Goal: Transaction & Acquisition: Purchase product/service

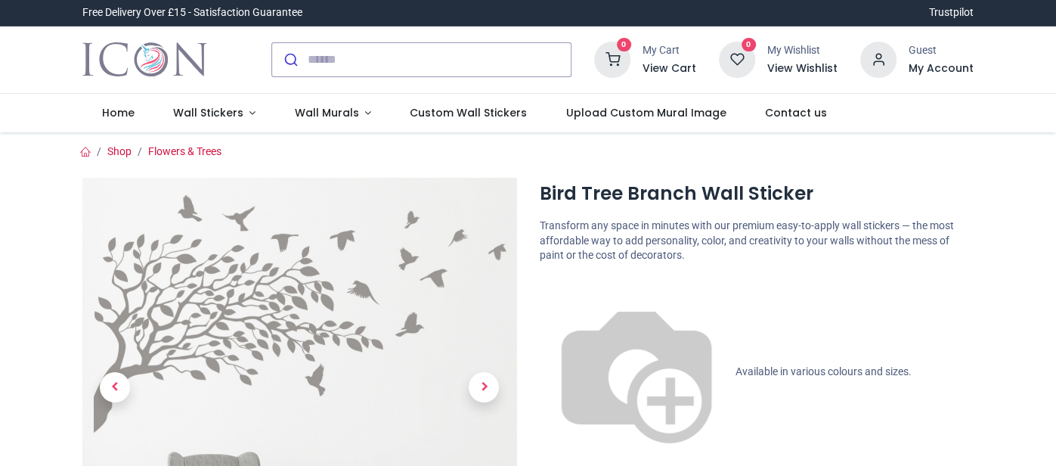
click at [339, 113] on span "Wall Murals" at bounding box center [327, 112] width 64 height 15
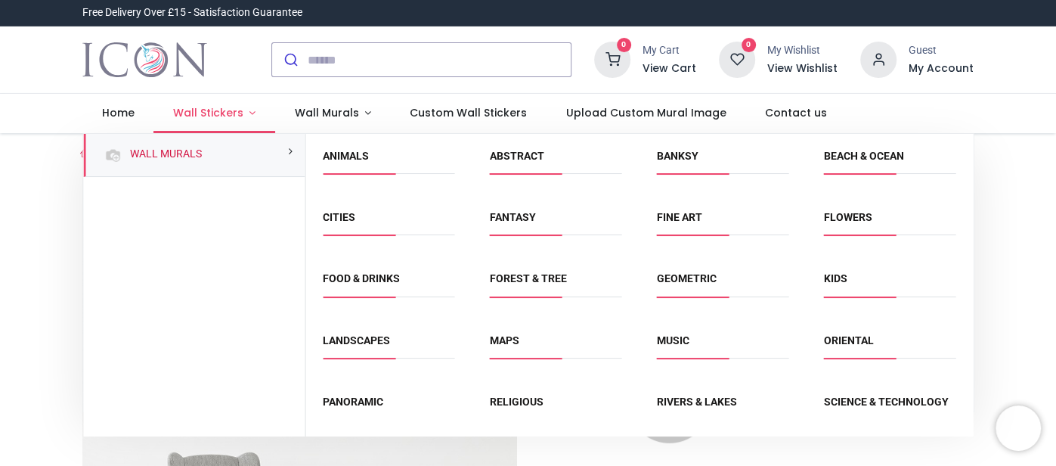
click at [209, 116] on span "Wall Stickers" at bounding box center [208, 112] width 70 height 15
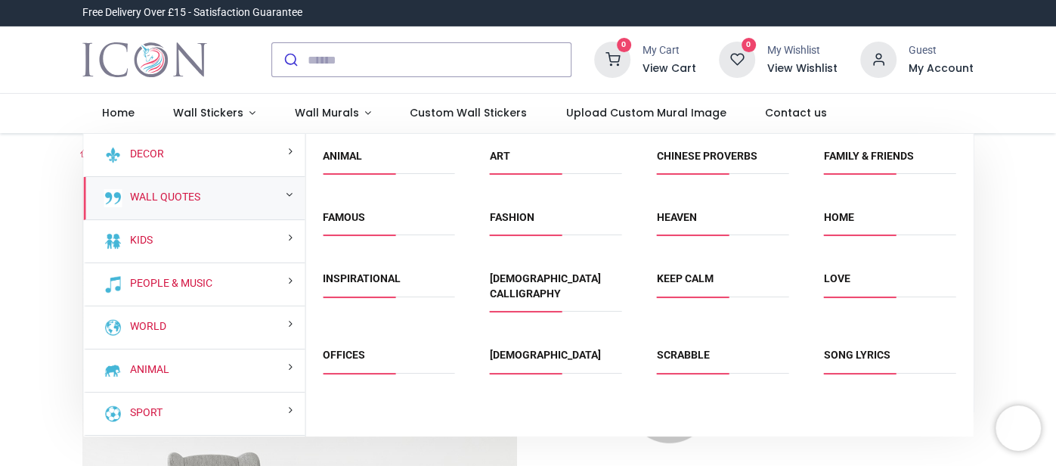
click at [1011, 112] on nav "0 0 Home Wall Stickers" at bounding box center [528, 113] width 1056 height 39
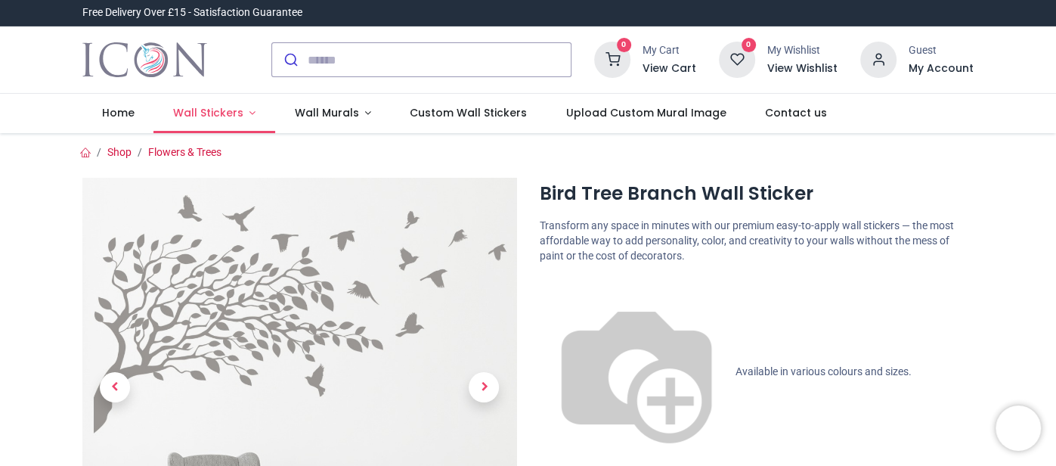
click at [228, 111] on span "Wall Stickers" at bounding box center [208, 112] width 70 height 15
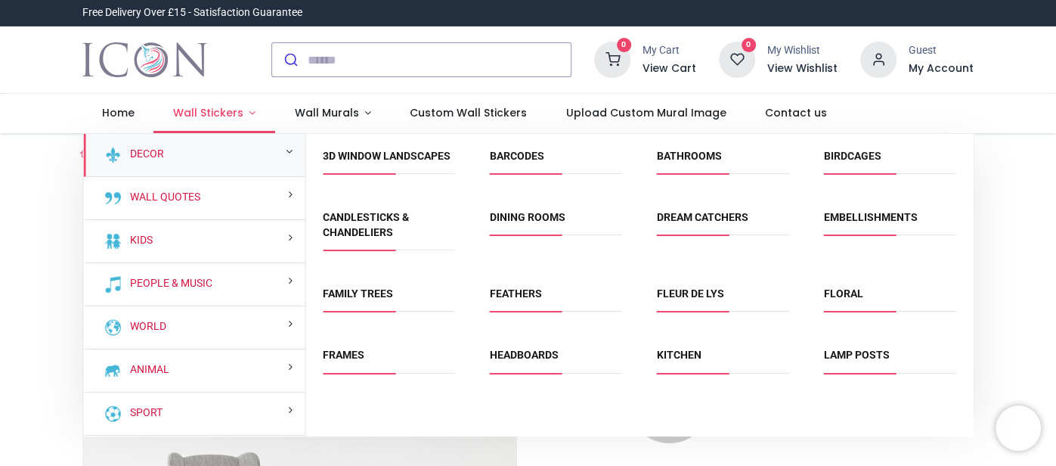
click at [234, 111] on span "Wall Stickers" at bounding box center [208, 112] width 70 height 15
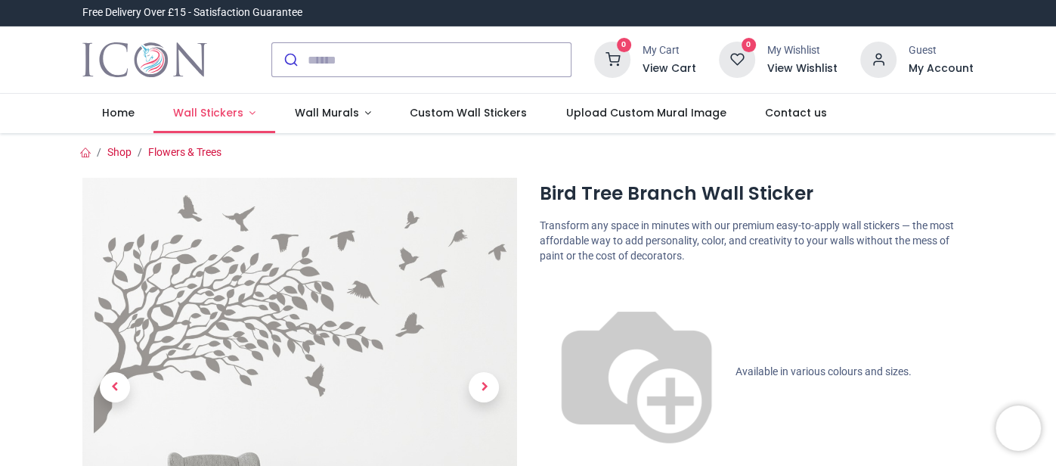
click at [246, 112] on link "Wall Stickers" at bounding box center [214, 113] width 122 height 39
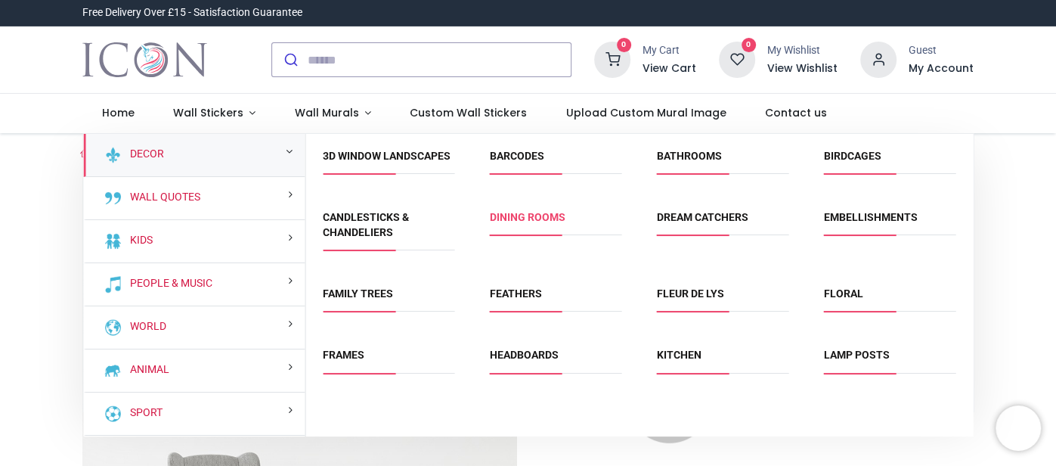
click at [514, 217] on link "Dining Rooms" at bounding box center [528, 217] width 76 height 12
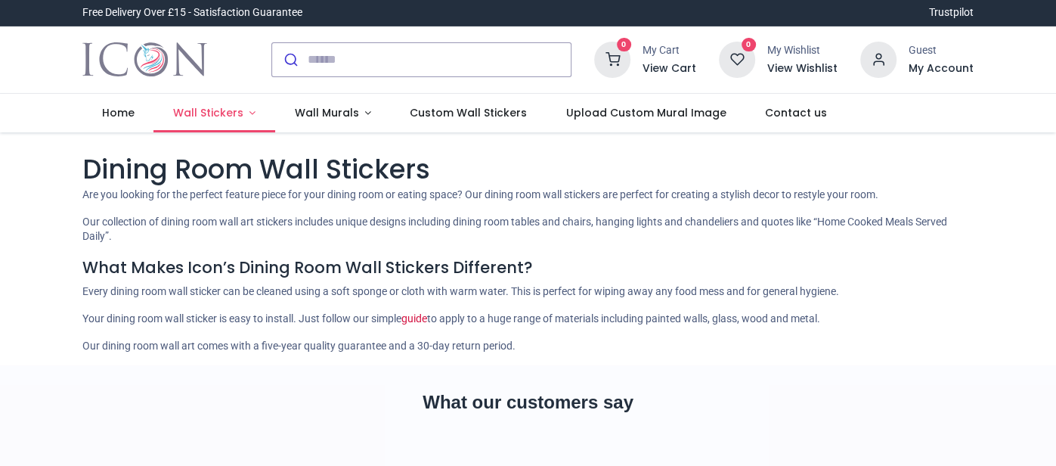
click at [227, 112] on span "Wall Stickers" at bounding box center [208, 112] width 70 height 15
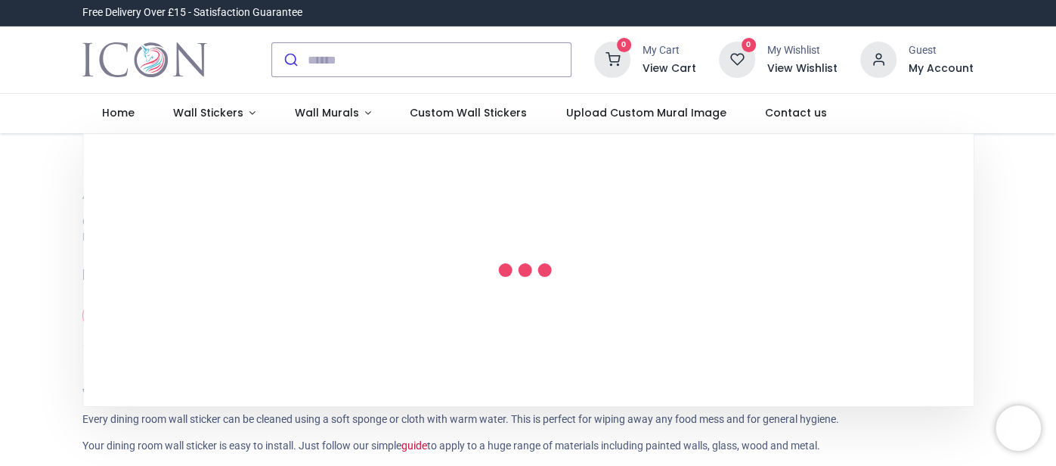
click at [275, 113] on link "Wall Murals" at bounding box center [333, 113] width 116 height 39
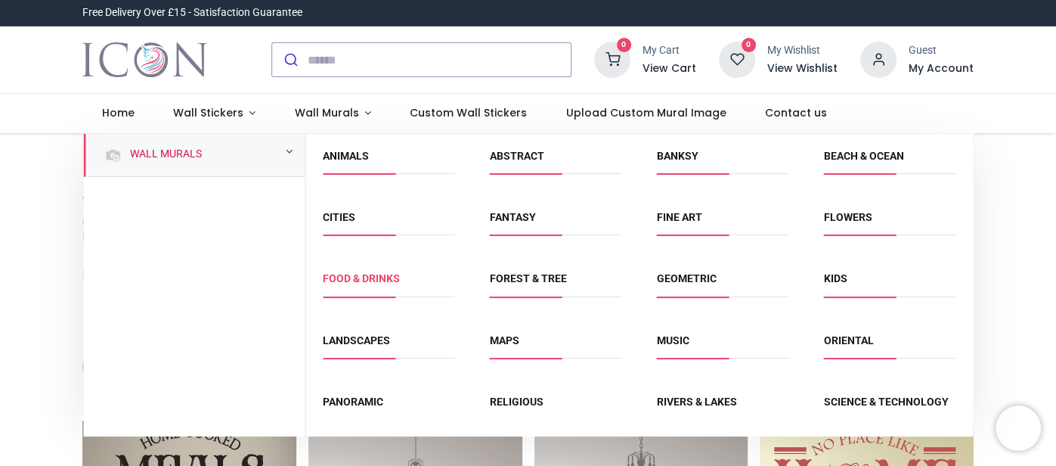
click at [381, 273] on link "Food & Drinks" at bounding box center [361, 278] width 77 height 12
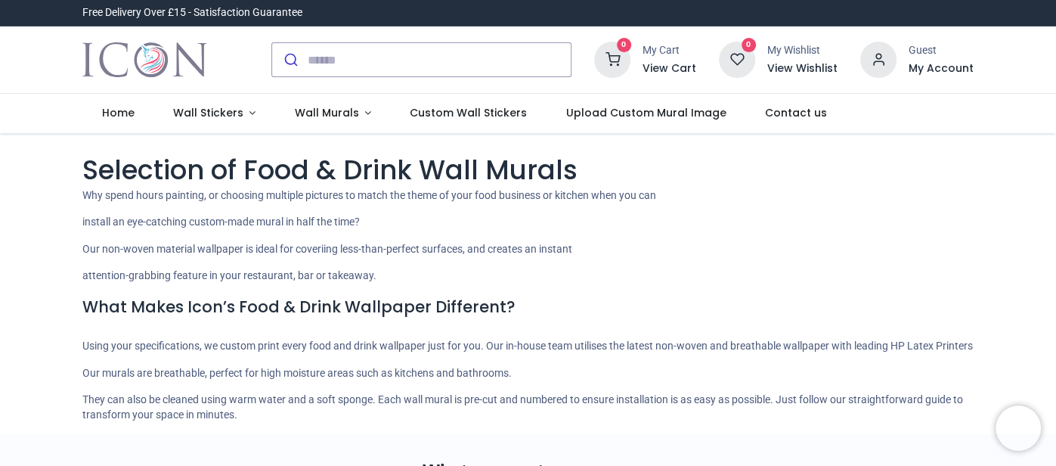
click at [1017, 152] on div "Pricelist : Public Pricelist Public Pricelist Selection of Food & Drink Wall Mu…" at bounding box center [528, 284] width 1056 height 302
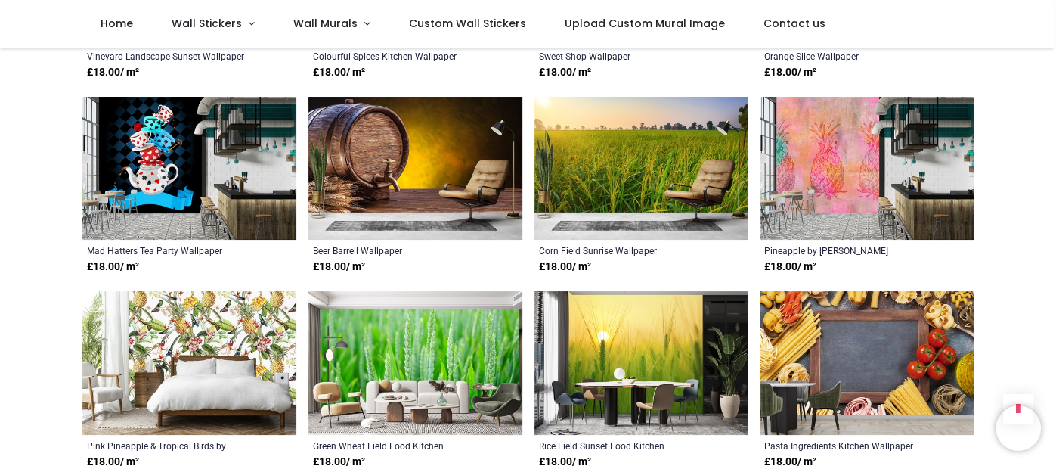
scroll to position [1662, 0]
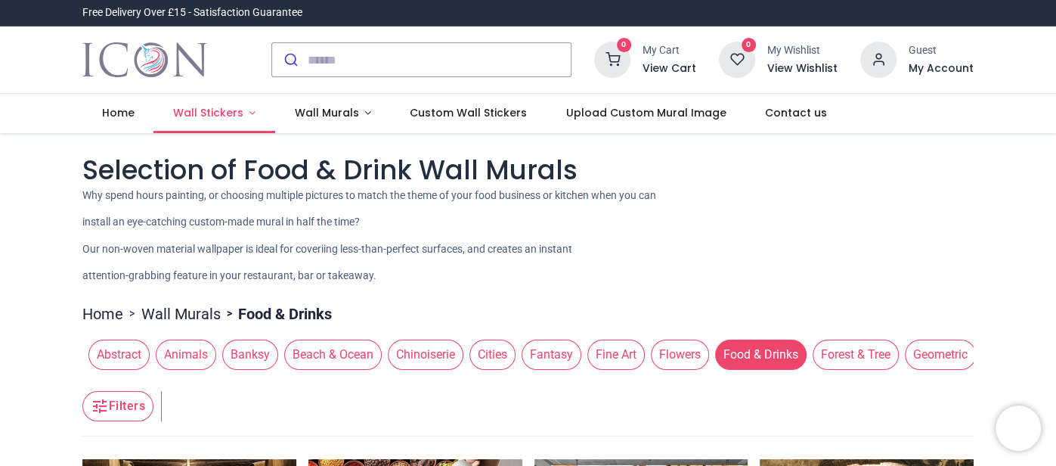
click at [229, 115] on span "Wall Stickers" at bounding box center [208, 112] width 70 height 15
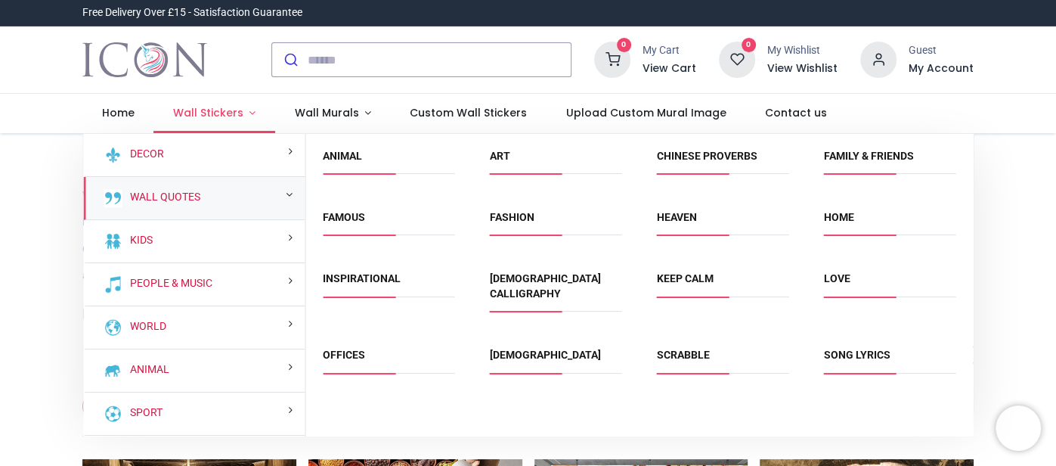
click at [245, 114] on link "Wall Stickers" at bounding box center [214, 113] width 122 height 39
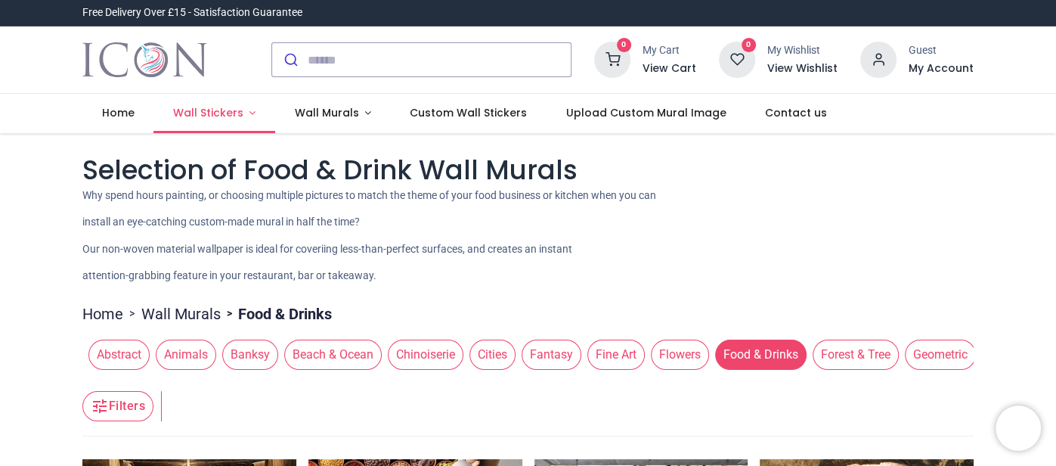
click at [228, 110] on span "Wall Stickers" at bounding box center [208, 112] width 70 height 15
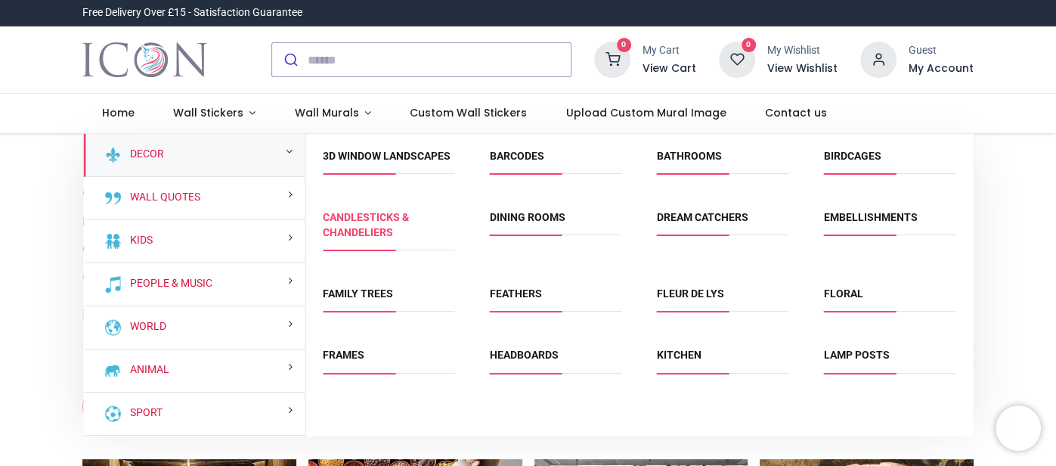
click at [346, 221] on link "Candlesticks & Chandeliers" at bounding box center [366, 224] width 86 height 27
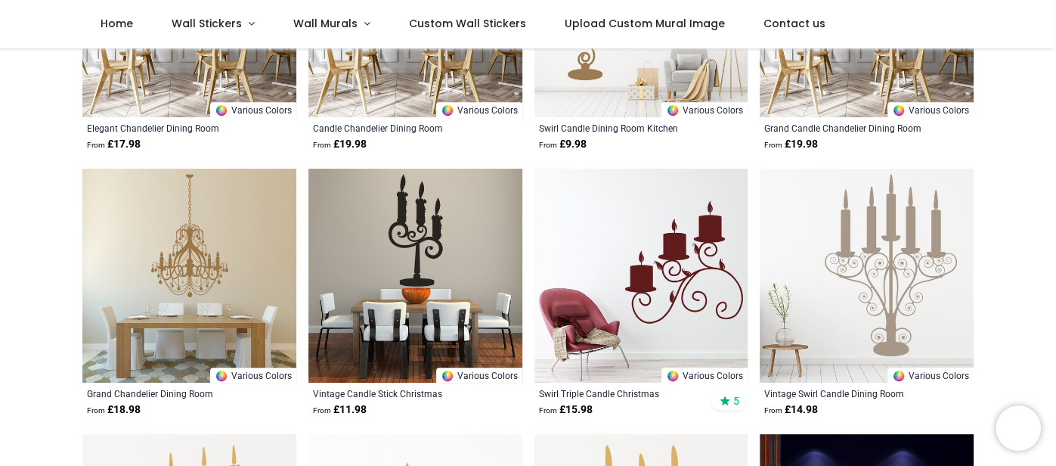
scroll to position [500, 0]
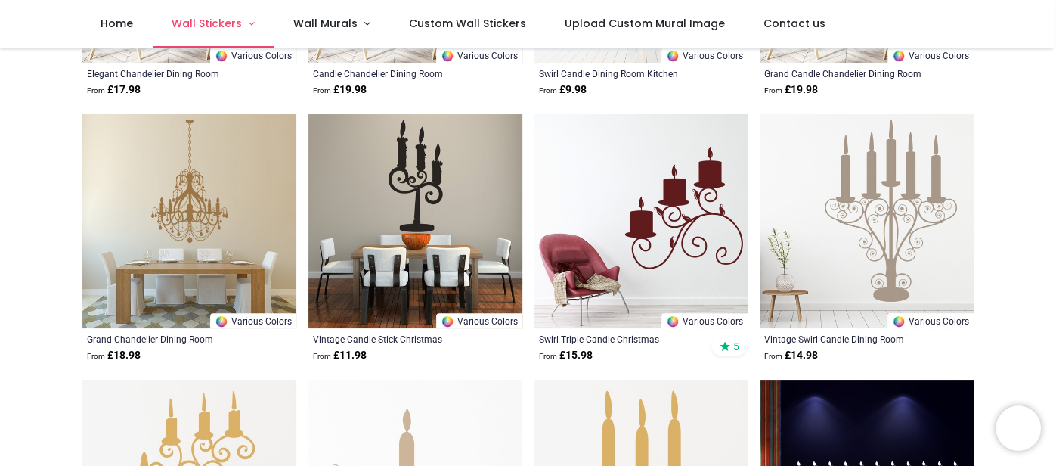
click at [226, 27] on span "Wall Stickers" at bounding box center [207, 23] width 70 height 15
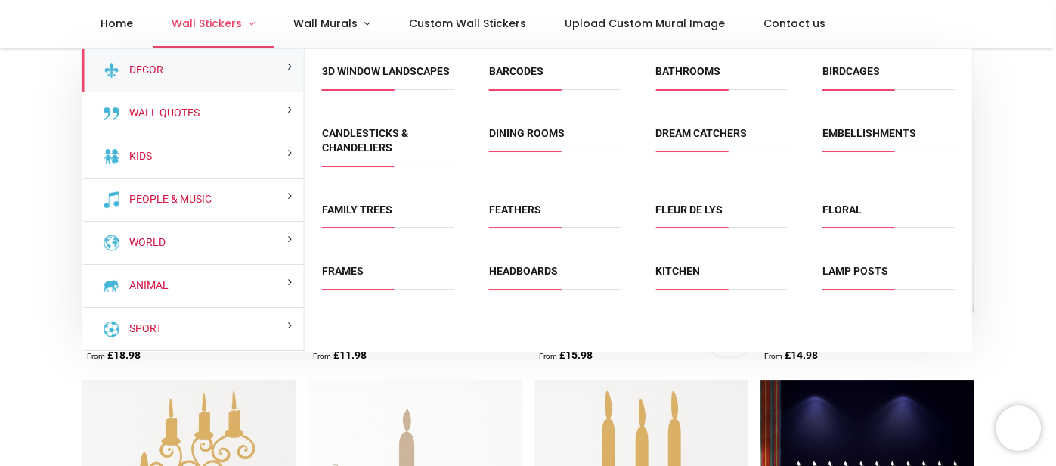
click at [226, 27] on span "Wall Stickers" at bounding box center [207, 23] width 70 height 15
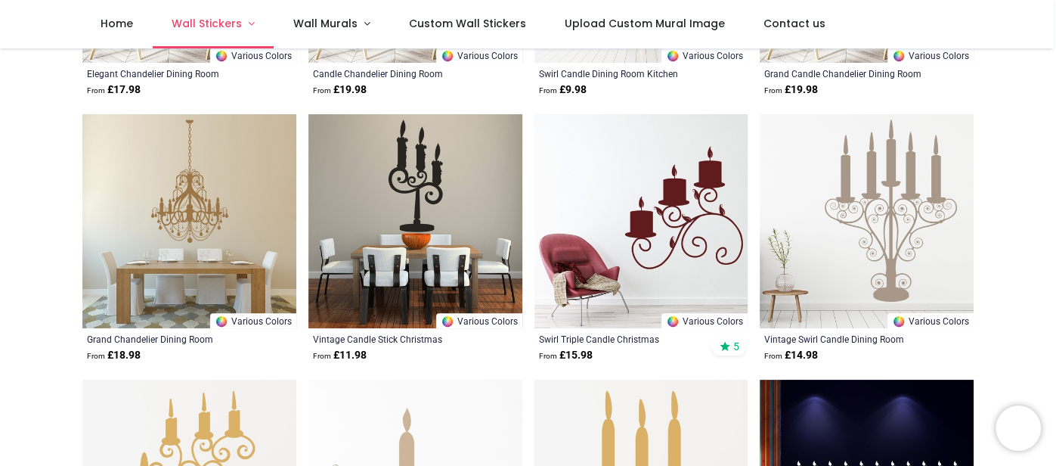
click at [221, 25] on span "Wall Stickers" at bounding box center [207, 23] width 70 height 15
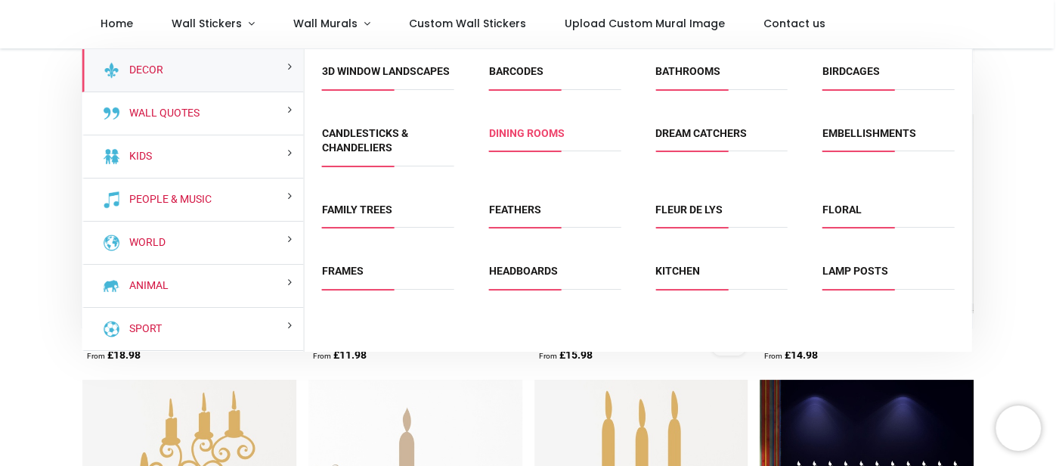
click at [549, 128] on link "Dining Rooms" at bounding box center [526, 133] width 76 height 12
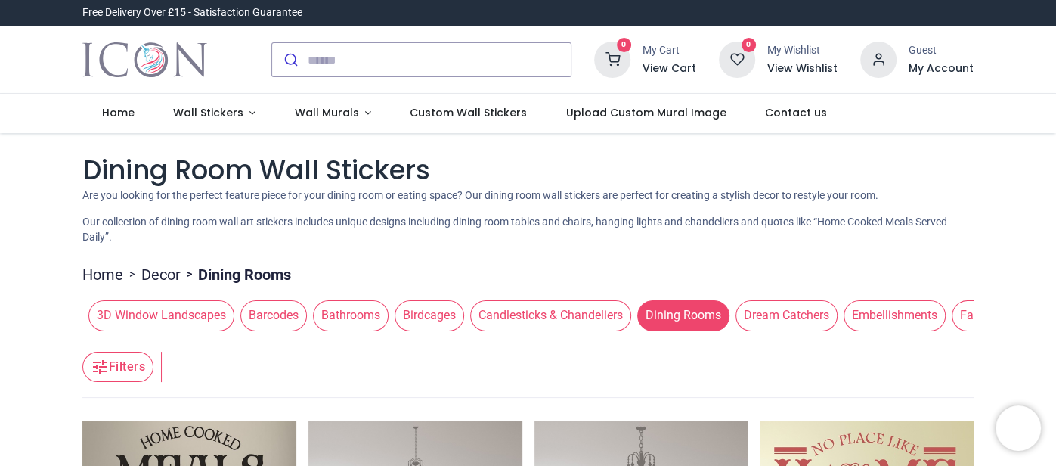
click at [1027, 82] on div "0 My Cart View Cart 0 Guest" at bounding box center [528, 59] width 1056 height 67
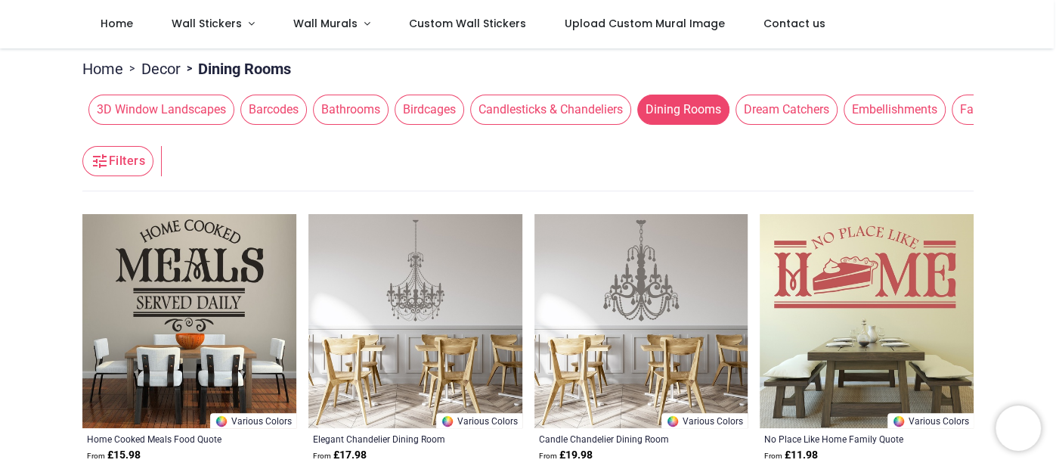
scroll to position [113, 0]
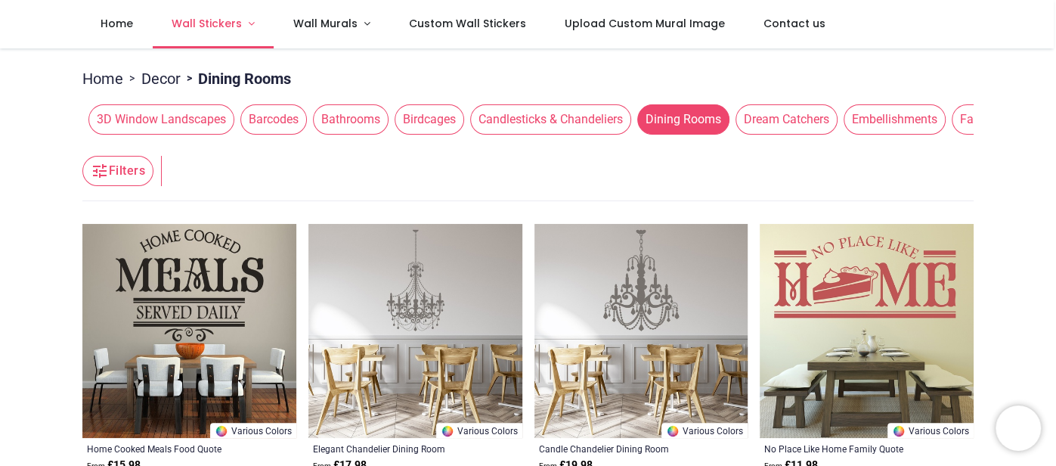
click at [243, 23] on link "Wall Stickers" at bounding box center [214, 24] width 122 height 48
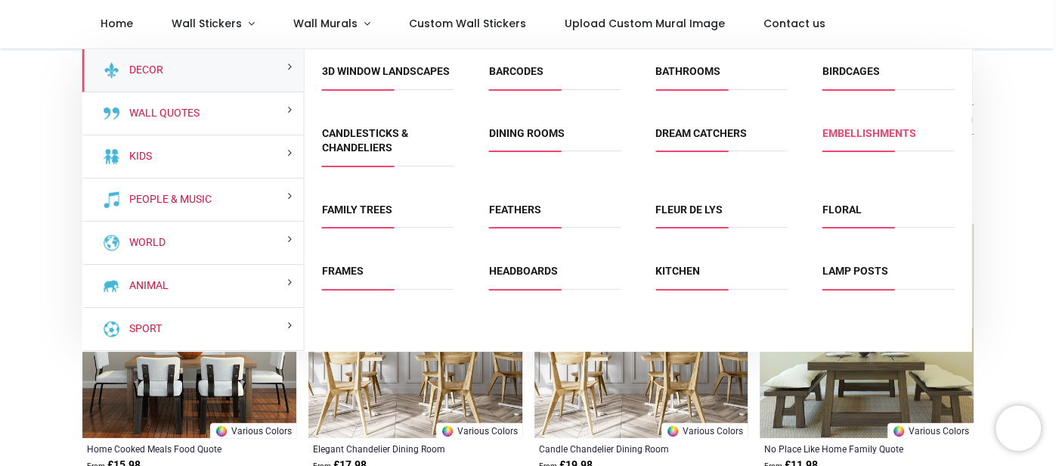
click at [846, 130] on link "Embellishments" at bounding box center [869, 133] width 94 height 12
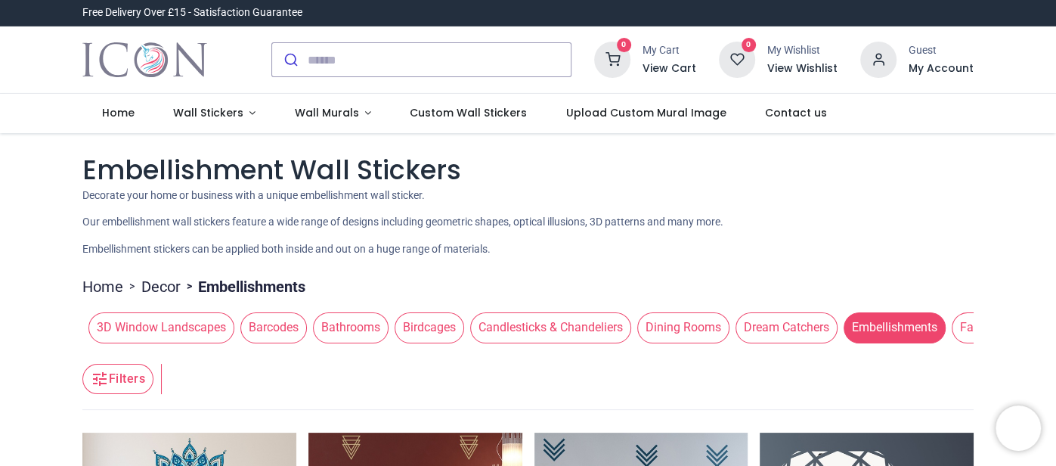
click at [1036, 116] on nav "0 0 Home Wall Stickers Wall Murals" at bounding box center [528, 113] width 1056 height 39
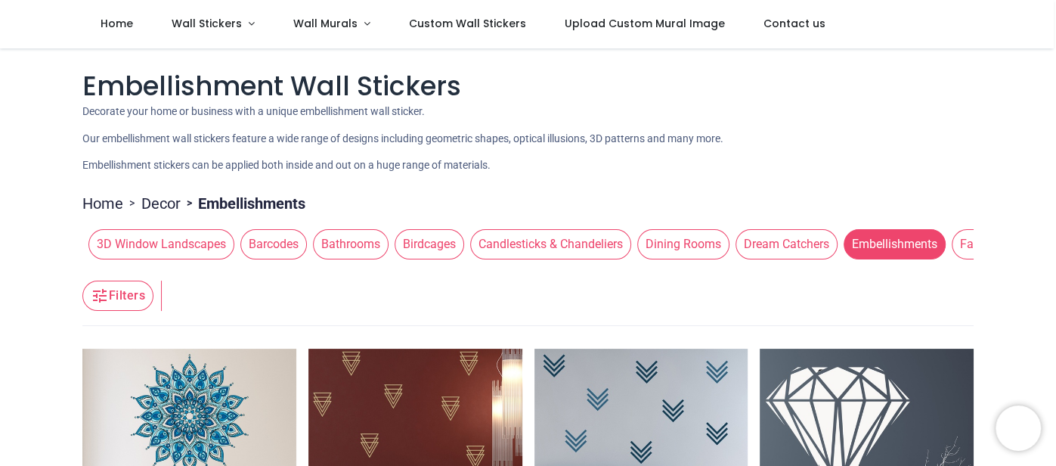
scroll to position [29, 0]
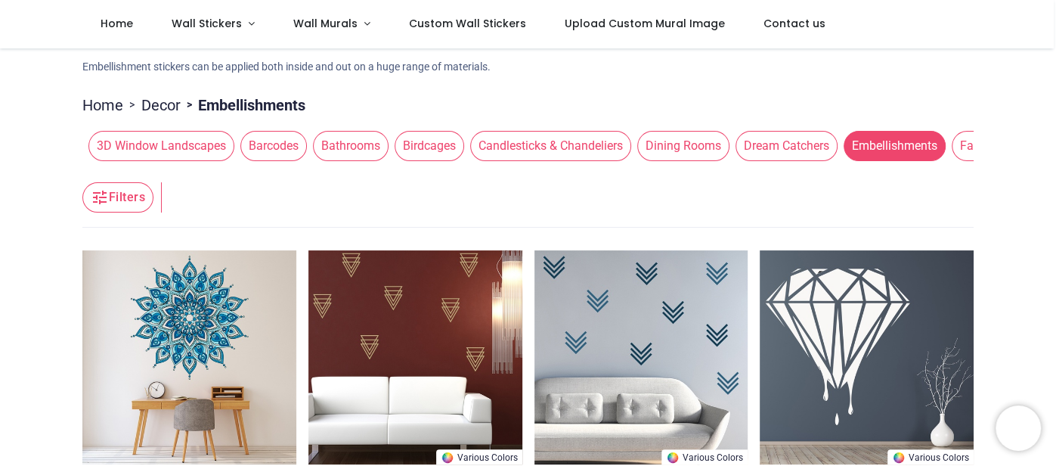
scroll to position [0, 0]
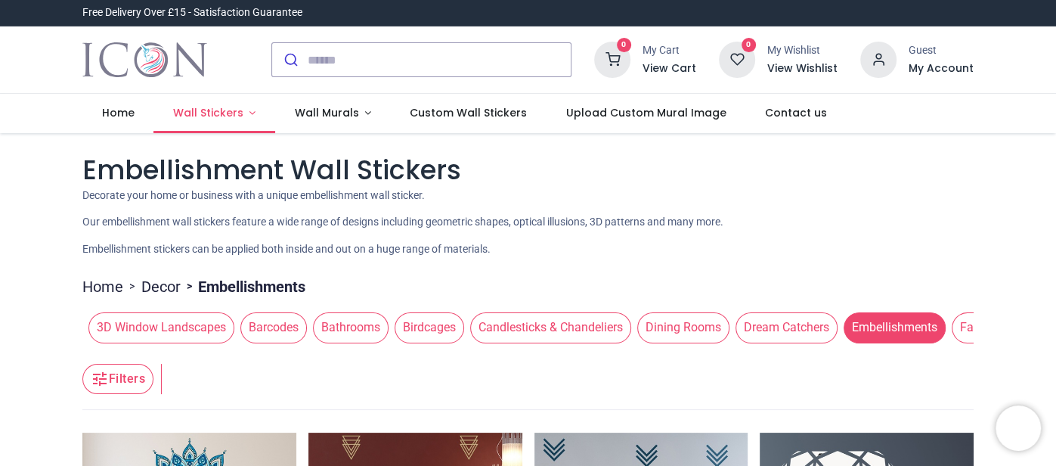
click at [190, 107] on span "Wall Stickers" at bounding box center [208, 112] width 70 height 15
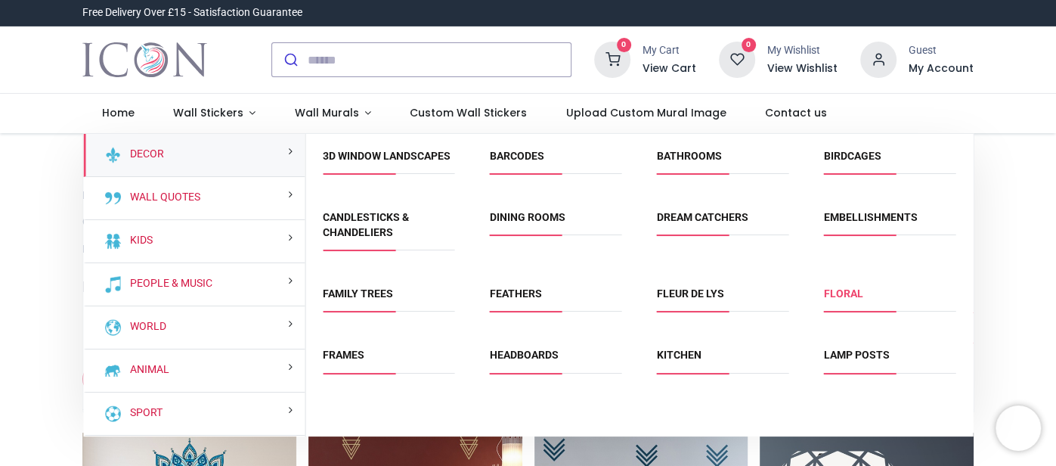
click at [836, 287] on link "Floral" at bounding box center [842, 293] width 39 height 12
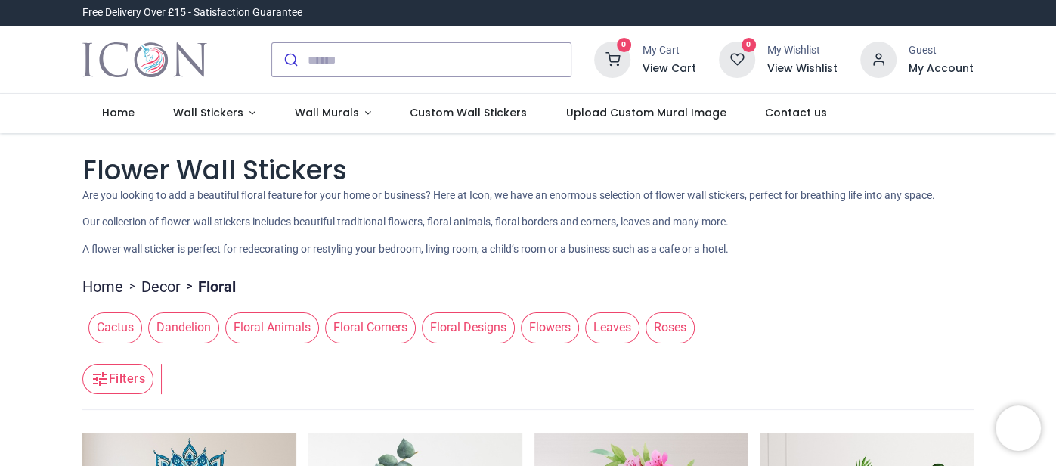
click at [1032, 118] on nav "0 0 Home Wall Stickers Wall Murals" at bounding box center [528, 113] width 1056 height 39
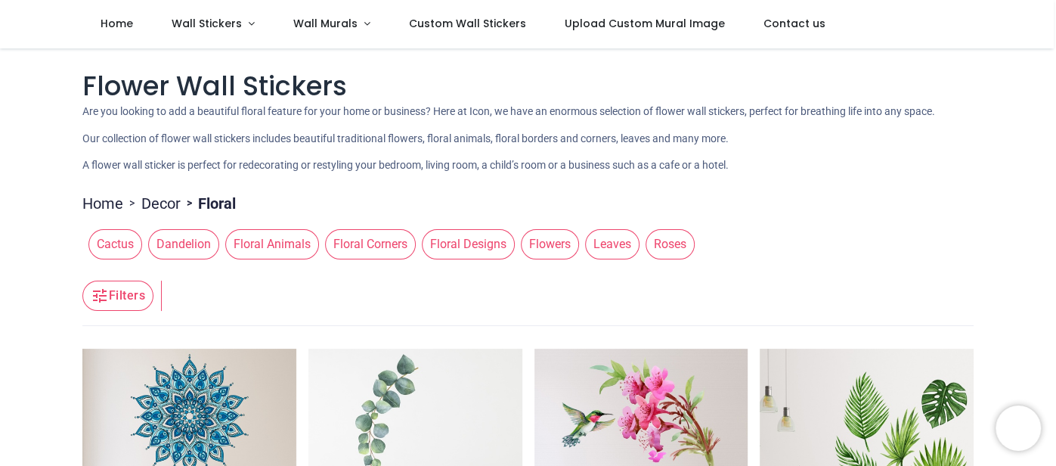
scroll to position [29, 0]
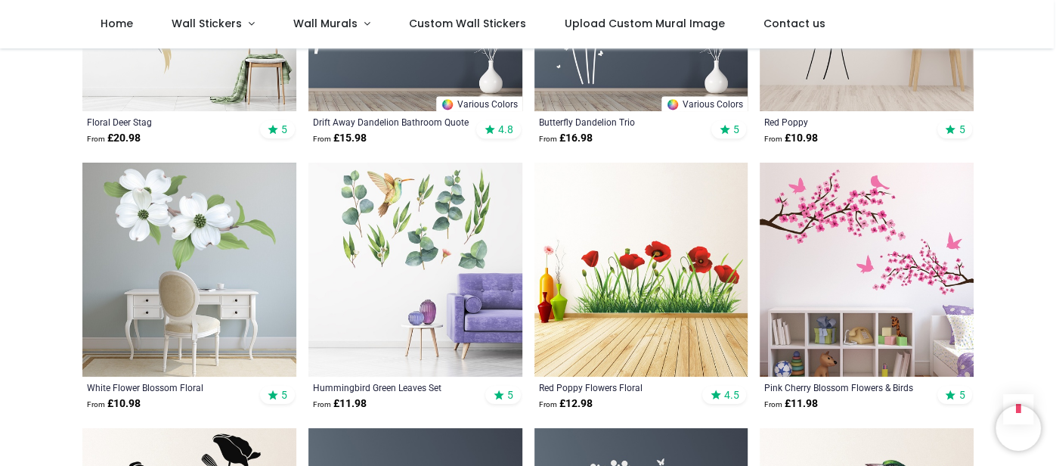
scroll to position [1239, 0]
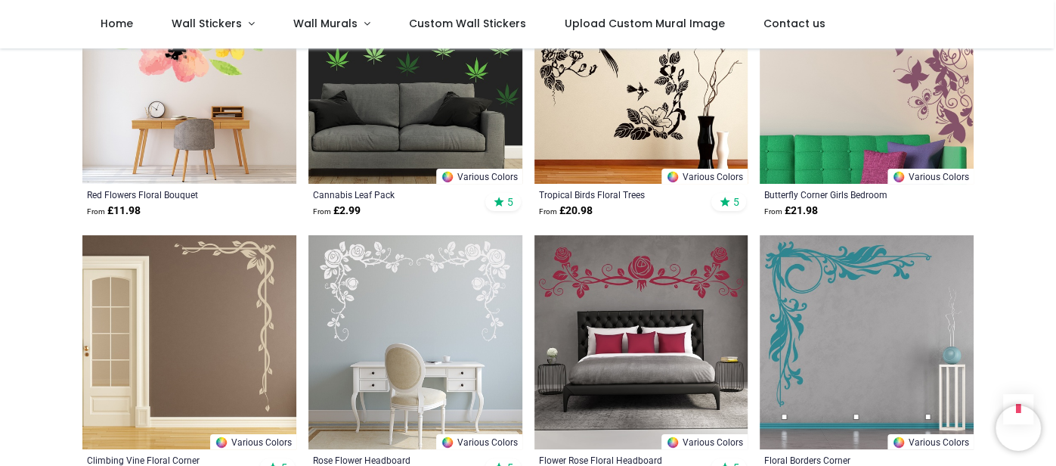
scroll to position [3355, 0]
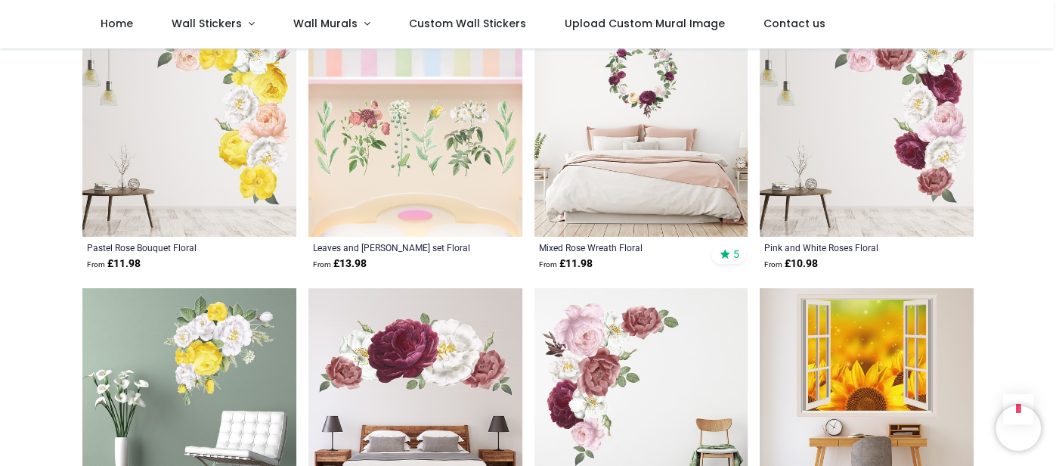
scroll to position [5108, 0]
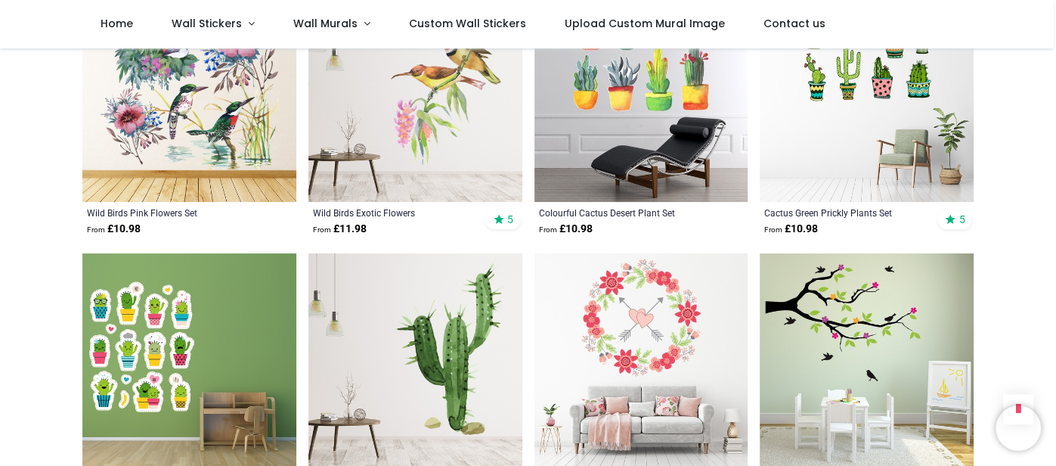
scroll to position [7285, 0]
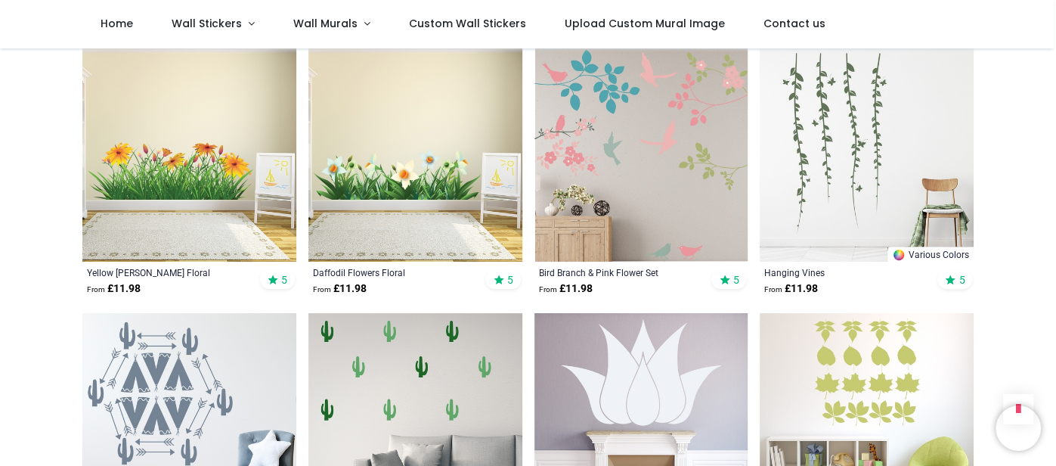
scroll to position [7889, 0]
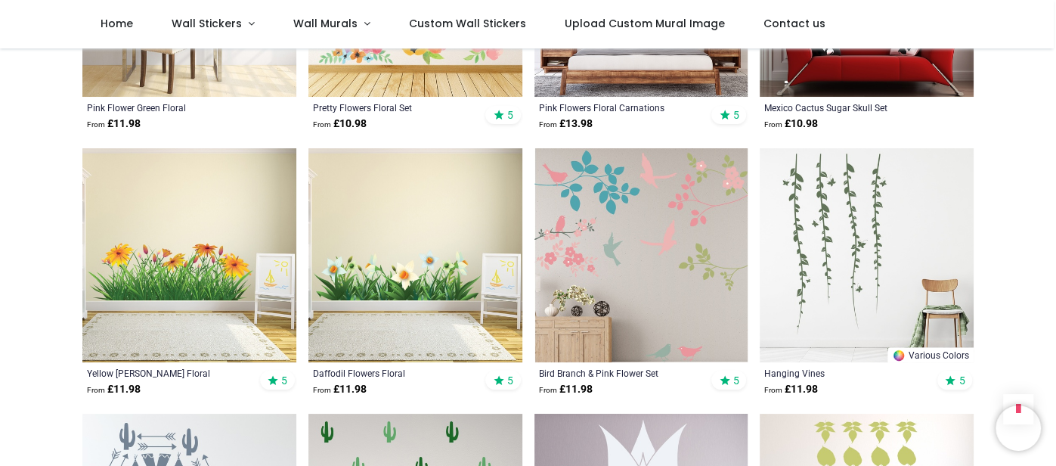
click at [820, 243] on img at bounding box center [867, 255] width 214 height 214
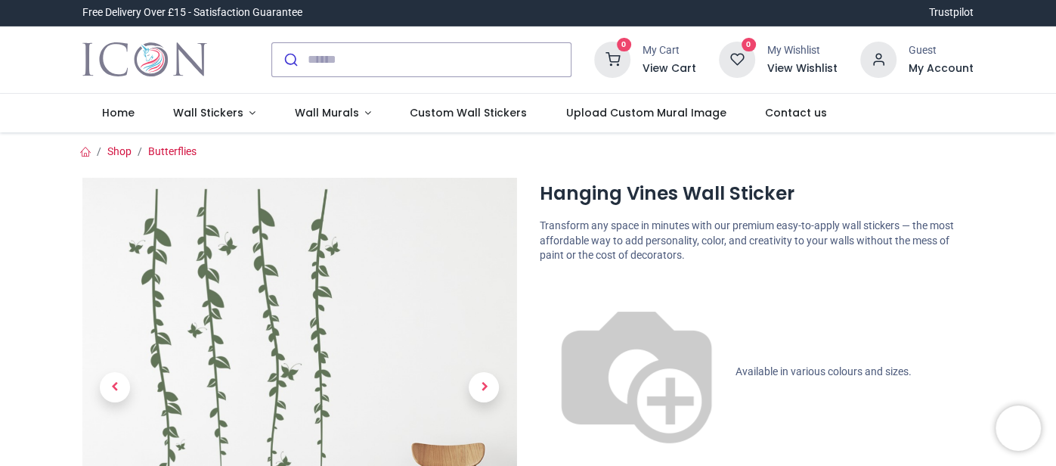
click at [974, 284] on div "Hanging Vines Wall Sticker https://www.iconwallstickers.co.uk/hanging-vines-wal…" at bounding box center [756, 473] width 457 height 591
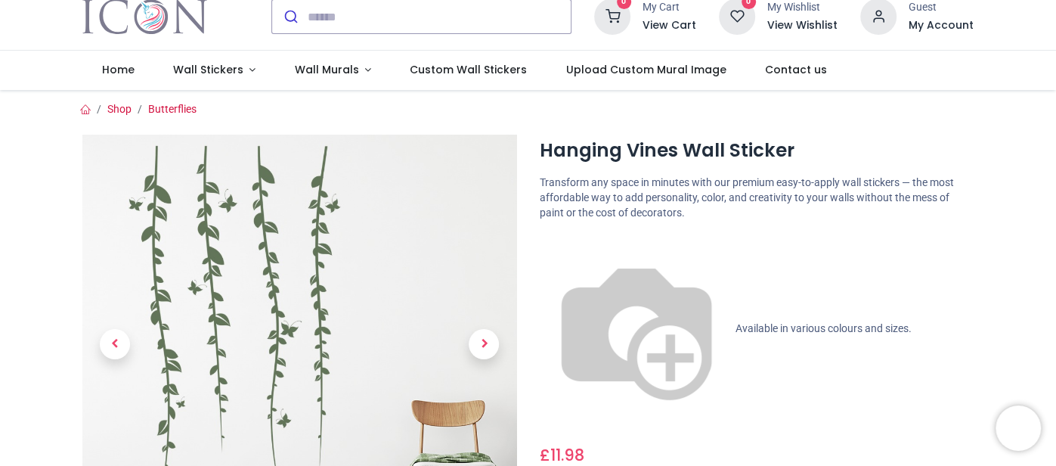
scroll to position [363, 0]
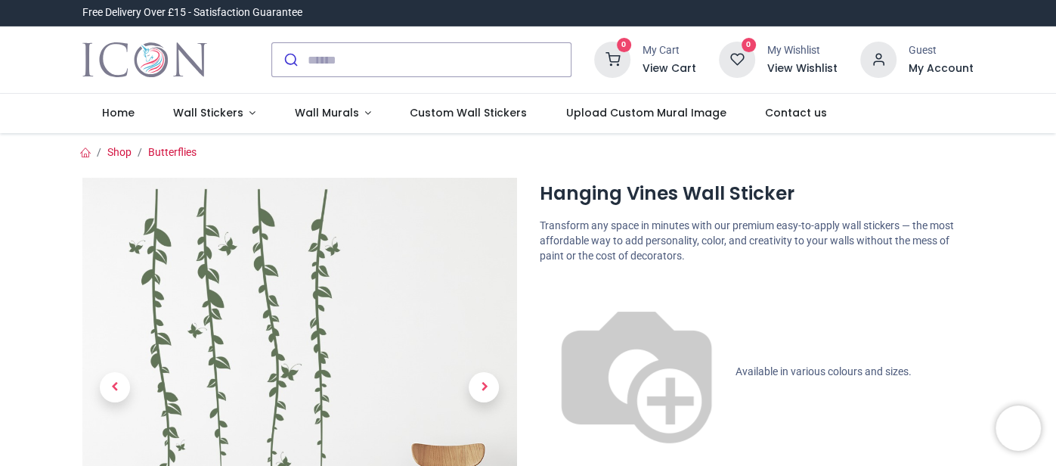
click at [956, 292] on p "Available in various colours and sizes." at bounding box center [757, 372] width 435 height 194
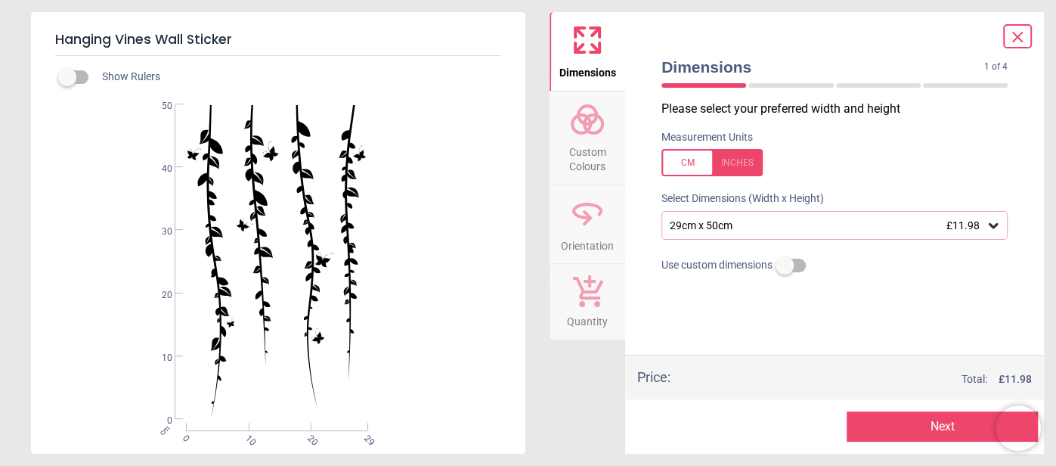
click at [941, 161] on label at bounding box center [834, 162] width 346 height 27
click at [993, 225] on icon at bounding box center [993, 225] width 9 height 5
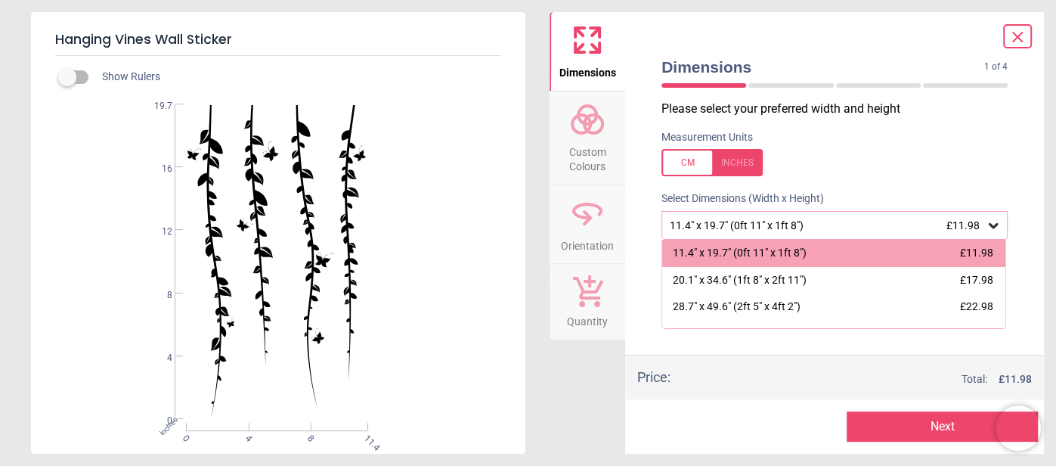
click at [742, 156] on div at bounding box center [711, 162] width 101 height 27
click at [1030, 272] on div "Dimensions 1 of 4 1 of 5 Please select your preferred width and height Measurem…" at bounding box center [834, 232] width 419 height 441
click at [1031, 117] on div "Dimensions 1 of 4 1 of 5 Please select your preferred width and height Measurem…" at bounding box center [834, 232] width 419 height 441
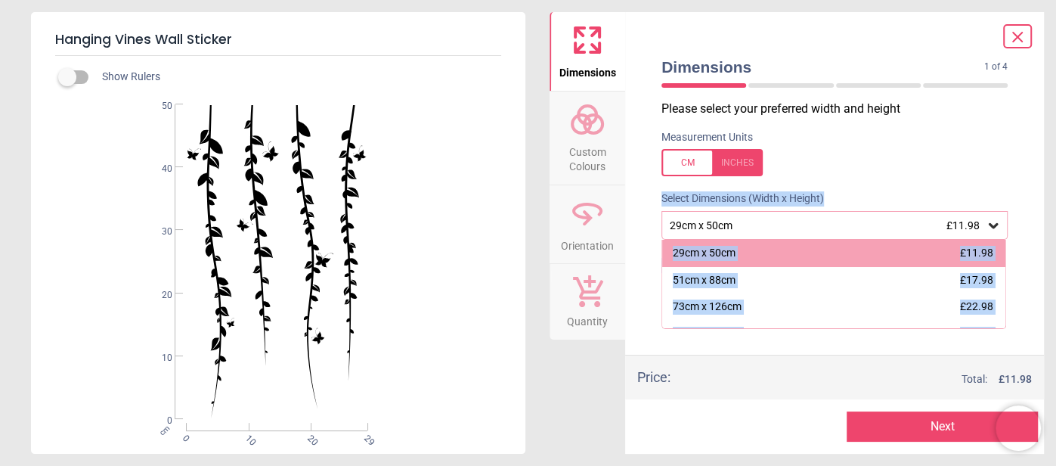
drag, startPoint x: 1045, startPoint y: 305, endPoint x: 1030, endPoint y: 135, distance: 170.7
click at [1030, 135] on div "Hanging Vines Wall Sticker Show Rulers WS-44264 Created with Snap null cm 0 10 …" at bounding box center [528, 233] width 1056 height 466
click at [1030, 146] on div "Dimensions 1 of 4 1 of 5 Please select your preferred width and height Measurem…" at bounding box center [834, 232] width 419 height 441
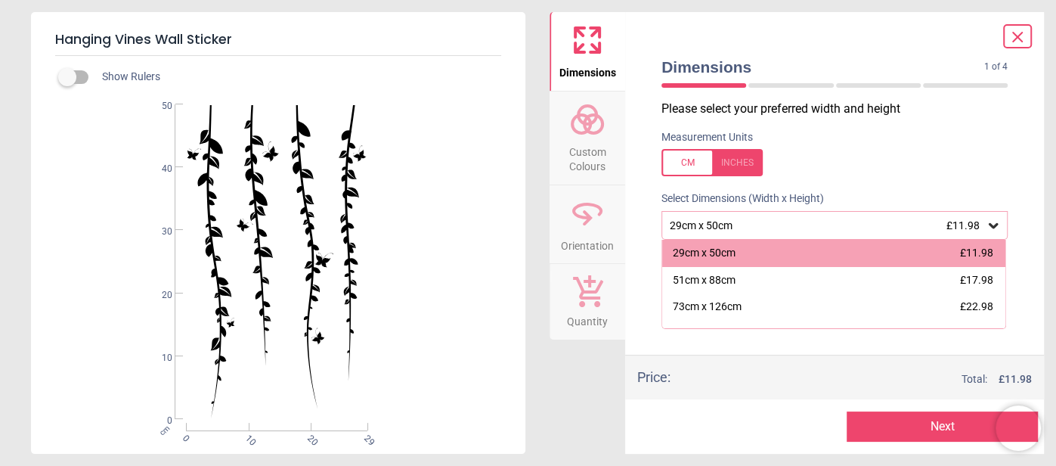
click at [591, 218] on icon at bounding box center [587, 213] width 36 height 36
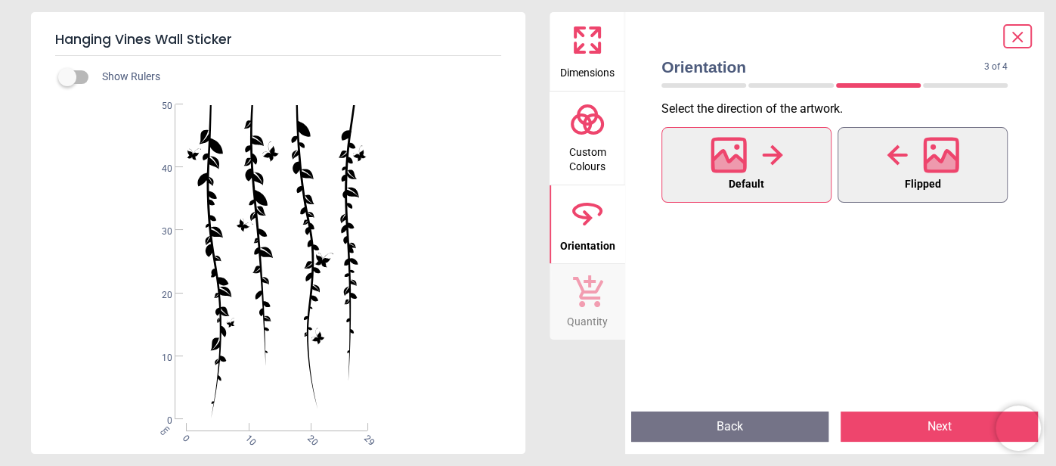
click at [933, 171] on icon at bounding box center [940, 154] width 33 height 33
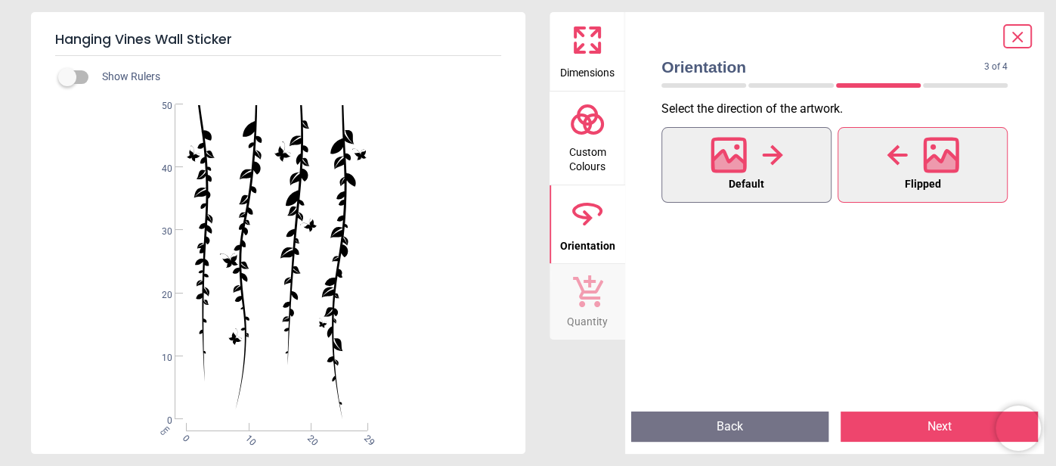
click at [726, 167] on icon at bounding box center [728, 163] width 33 height 26
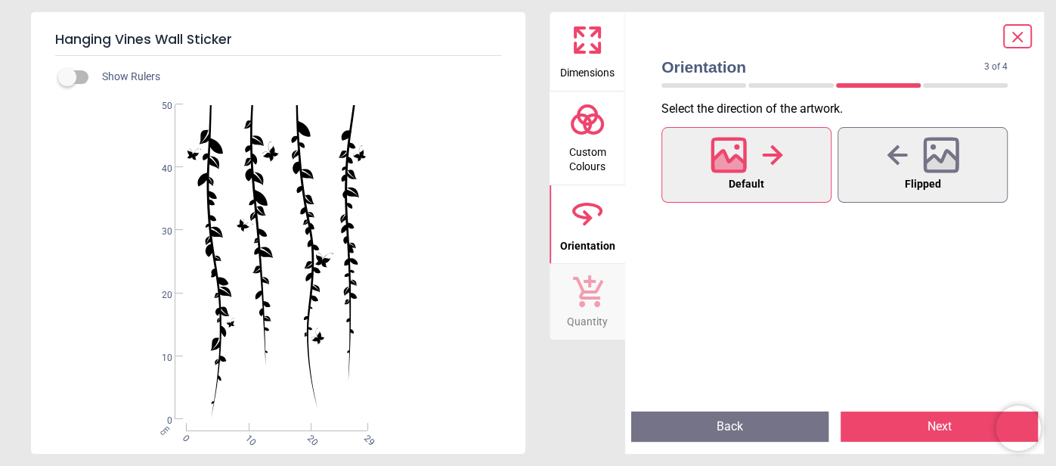
click at [942, 425] on button "Next" at bounding box center [939, 426] width 197 height 30
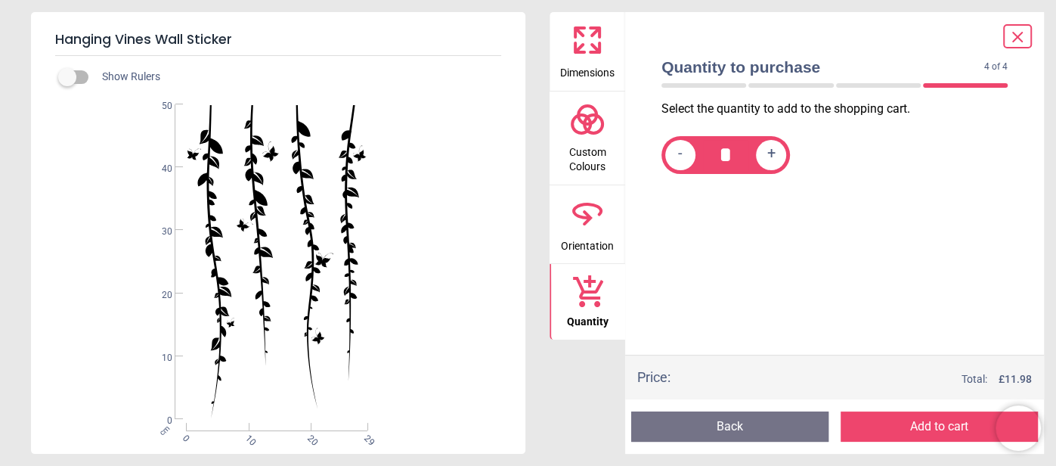
click at [584, 144] on span "Custom Colours" at bounding box center [587, 156] width 73 height 37
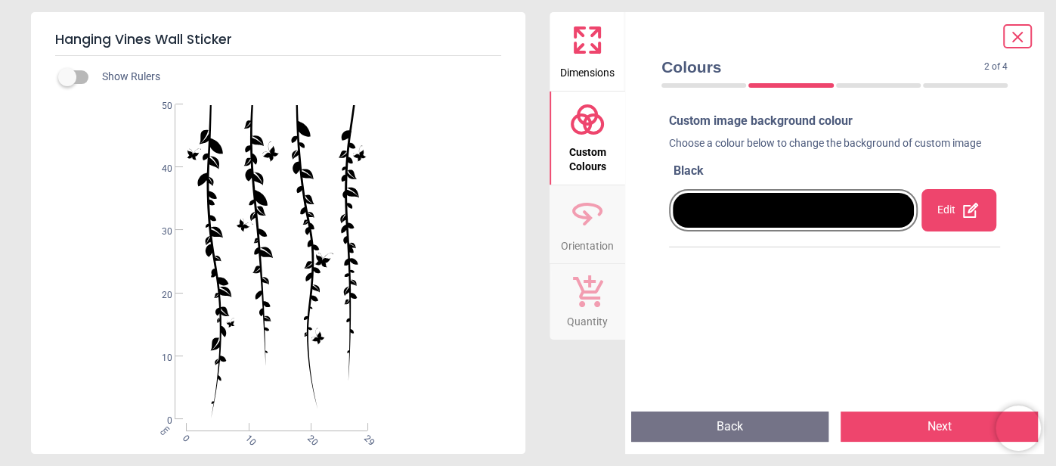
click at [842, 208] on div at bounding box center [793, 210] width 241 height 35
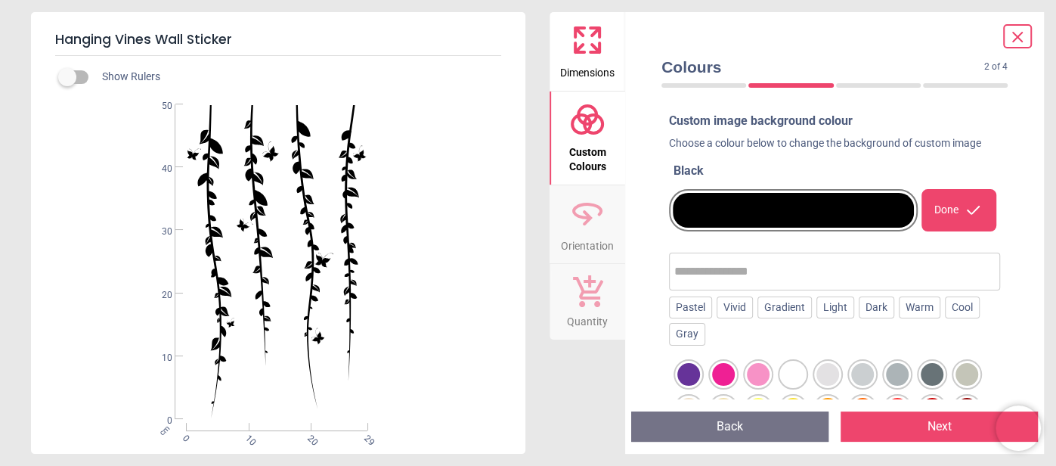
click at [1034, 255] on div "Colours 2 of 4 2 of 5 Custom image background colour Choose a colour below to c…" at bounding box center [834, 232] width 419 height 441
drag, startPoint x: 1020, startPoint y: 305, endPoint x: 1013, endPoint y: 212, distance: 94.0
click at [1013, 212] on div "Colours 2 of 4 2 of 5 Custom image background colour Choose a colour below to c…" at bounding box center [834, 232] width 419 height 441
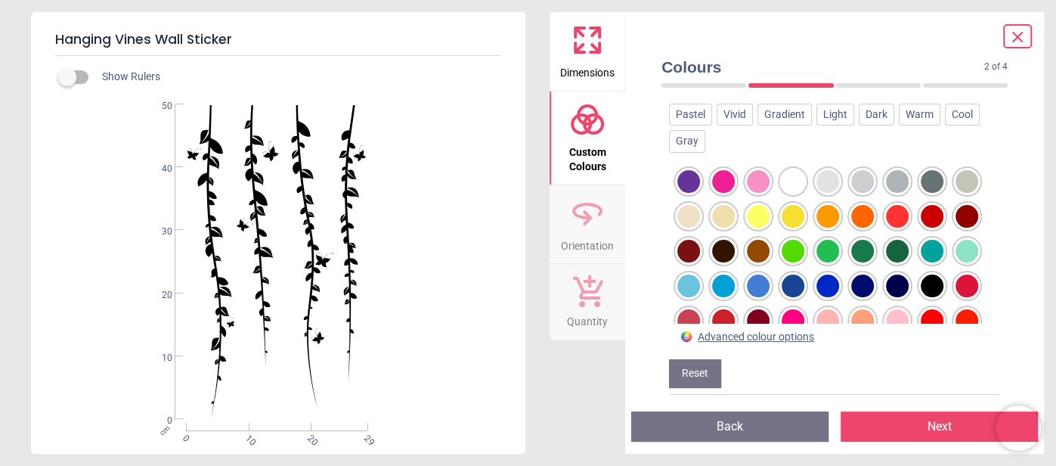
scroll to position [199, 0]
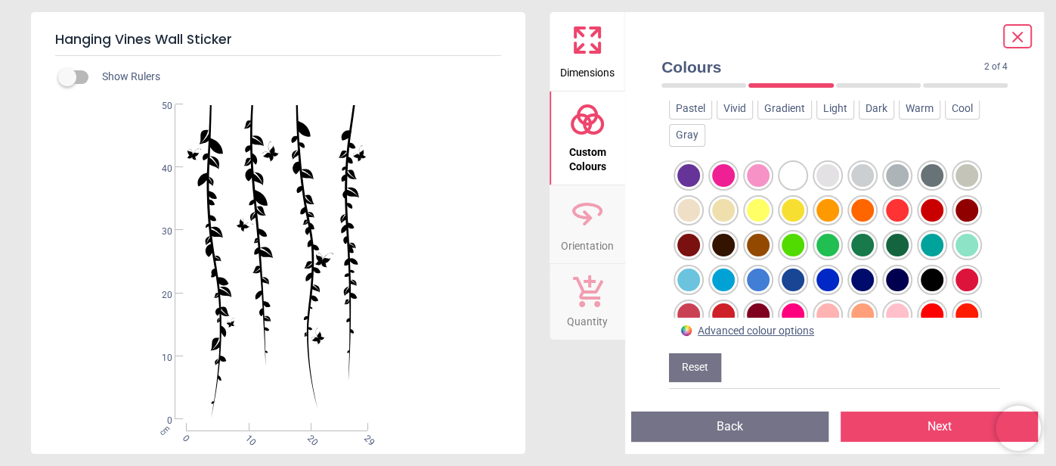
click at [700, 187] on div at bounding box center [688, 175] width 23 height 23
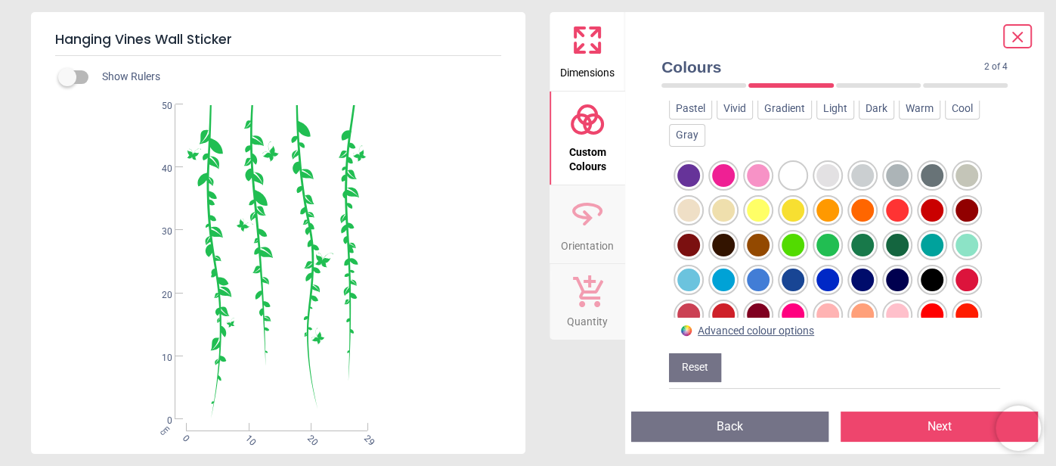
click at [700, 187] on div at bounding box center [688, 175] width 23 height 23
